Goal: Task Accomplishment & Management: Use online tool/utility

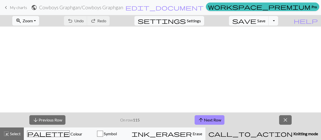
scroll to position [93, 212]
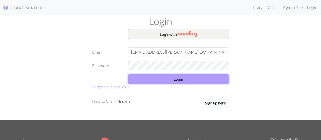
click at [182, 82] on button "Login" at bounding box center [178, 79] width 101 height 10
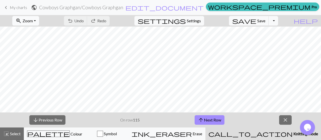
click at [32, 20] on button "zoom_in Zoom Zoom" at bounding box center [25, 21] width 27 height 10
click at [37, 41] on button "Fit width" at bounding box center [33, 40] width 40 height 8
click at [265, 22] on span "Save" at bounding box center [261, 20] width 8 height 5
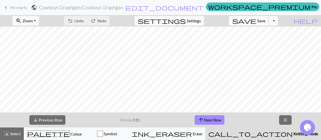
click at [256, 20] on span "save" at bounding box center [244, 20] width 24 height 7
click at [216, 121] on button "arrow_upward Next Row" at bounding box center [209, 120] width 30 height 10
click at [265, 20] on span "Save" at bounding box center [261, 20] width 8 height 5
click at [265, 19] on span "Save" at bounding box center [261, 20] width 8 height 5
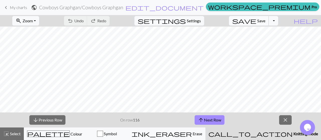
click at [265, 22] on span "Save" at bounding box center [261, 20] width 8 height 5
click at [265, 20] on span "Save" at bounding box center [261, 20] width 8 height 5
click at [264, 21] on button "save Save Save" at bounding box center [249, 21] width 40 height 10
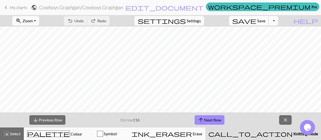
click at [265, 21] on span "Save" at bounding box center [261, 20] width 8 height 5
click at [216, 118] on button "arrow_upward Next Row" at bounding box center [209, 120] width 30 height 10
click at [265, 21] on span "Save" at bounding box center [261, 20] width 8 height 5
click at [265, 22] on span "Save" at bounding box center [261, 20] width 8 height 5
click at [265, 21] on span "Save" at bounding box center [261, 20] width 8 height 5
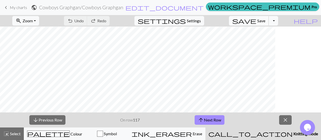
scroll to position [99, 181]
click at [265, 21] on button "save Save Save" at bounding box center [249, 21] width 40 height 10
click at [256, 22] on span "save" at bounding box center [244, 20] width 24 height 7
click at [256, 21] on span "save" at bounding box center [244, 20] width 24 height 7
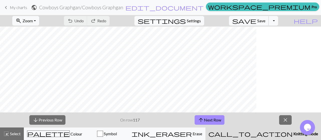
scroll to position [99, 6]
click at [265, 20] on span "Save" at bounding box center [261, 20] width 8 height 5
click at [265, 22] on span "Save" at bounding box center [261, 20] width 8 height 5
click at [203, 122] on span "arrow_upward" at bounding box center [201, 119] width 6 height 7
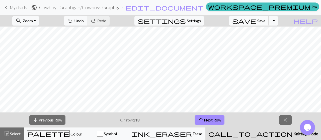
click at [265, 22] on span "Save" at bounding box center [261, 20] width 8 height 5
click at [265, 21] on span "Save" at bounding box center [261, 20] width 8 height 5
